Goal: Book appointment/travel/reservation

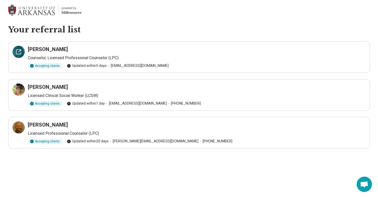
click at [19, 50] on icon at bounding box center [19, 52] width 6 height 6
click at [19, 90] on icon at bounding box center [19, 89] width 6 height 6
click at [18, 127] on icon at bounding box center [19, 127] width 6 height 6
click at [22, 49] on div at bounding box center [19, 52] width 12 height 12
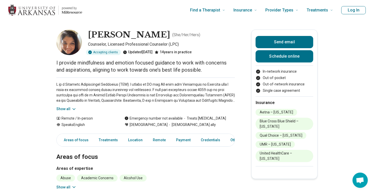
click at [77, 108] on icon at bounding box center [73, 109] width 5 height 5
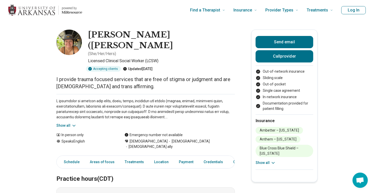
click at [63, 123] on button "Show all" at bounding box center [66, 125] width 20 height 5
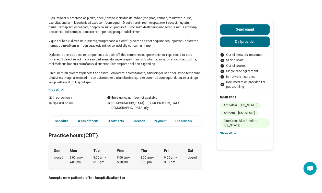
scroll to position [98, 0]
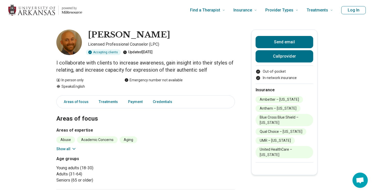
click at [141, 60] on p "I collaborate with clients to increase awareness, gain insight into their style…" at bounding box center [145, 66] width 179 height 14
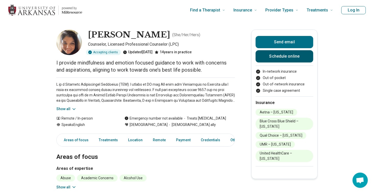
click at [280, 56] on link "Schedule online" at bounding box center [285, 56] width 58 height 12
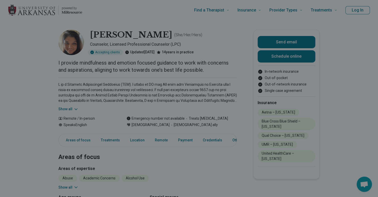
click at [333, 25] on div at bounding box center [189, 98] width 378 height 197
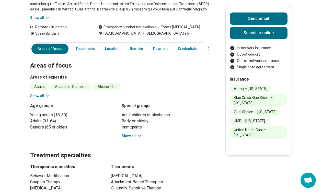
scroll to position [90, 0]
